Goal: Task Accomplishment & Management: Manage account settings

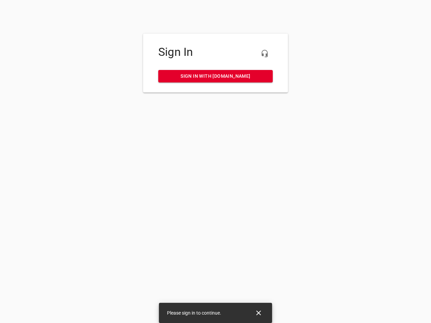
click at [265, 54] on icon "button" at bounding box center [265, 54] width 8 height 8
click at [259, 313] on icon "Close" at bounding box center [258, 313] width 5 height 5
